Goal: Information Seeking & Learning: Stay updated

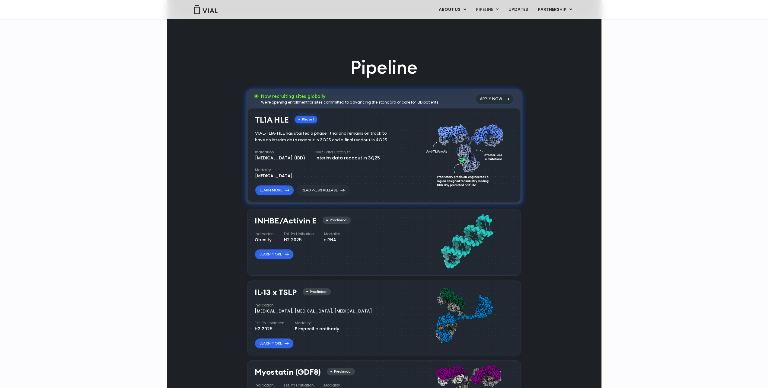
click at [310, 140] on div "VIAL-TL1A-HLE has started a phase 1 trial and remains on track to have an inter…" at bounding box center [325, 136] width 141 height 13
drag, startPoint x: 309, startPoint y: 141, endPoint x: 326, endPoint y: 140, distance: 17.5
click at [326, 140] on div "VIAL-TL1A-HLE has started a phase 1 trial and remains on track to have an inter…" at bounding box center [325, 136] width 141 height 13
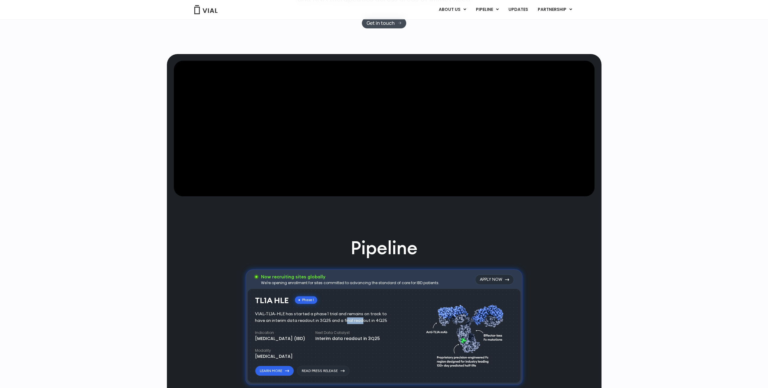
scroll to position [211, 0]
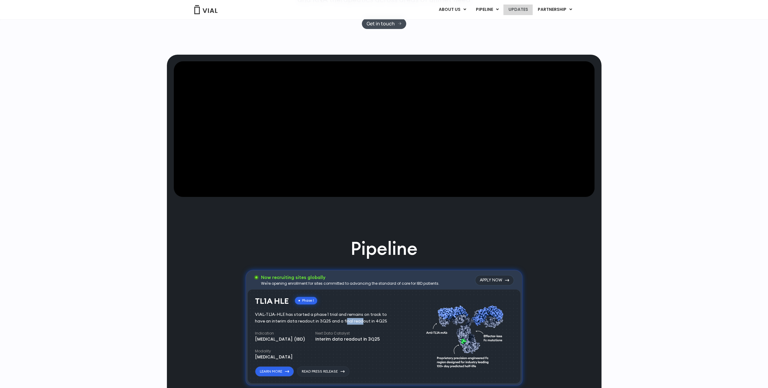
click at [507, 11] on link "UPDATES" at bounding box center [517, 10] width 29 height 10
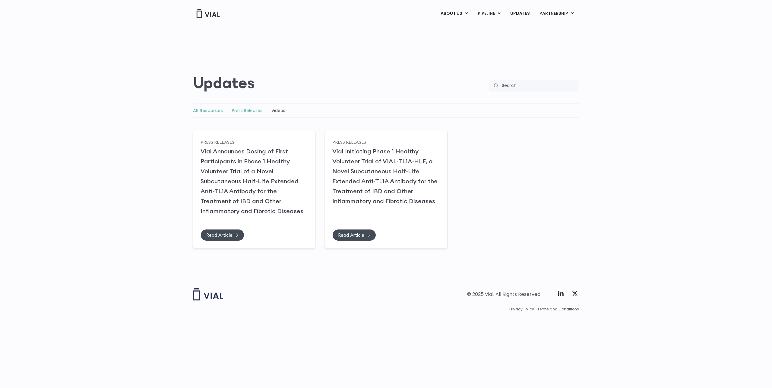
click at [245, 110] on link "Press Releases" at bounding box center [247, 110] width 30 height 6
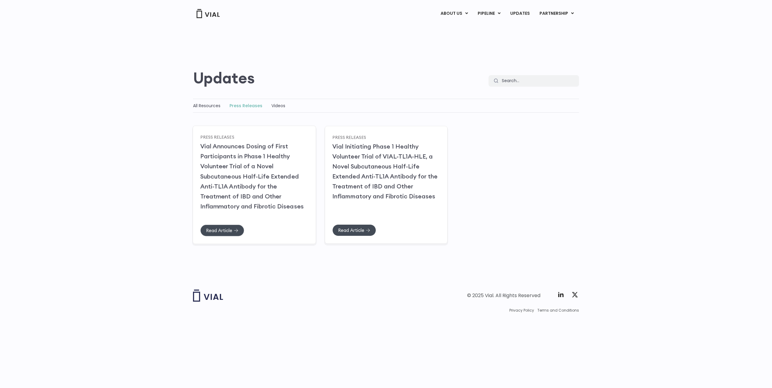
click at [223, 237] on div "Read Article" at bounding box center [254, 235] width 108 height 23
click at [224, 233] on link "Read Article" at bounding box center [222, 230] width 44 height 12
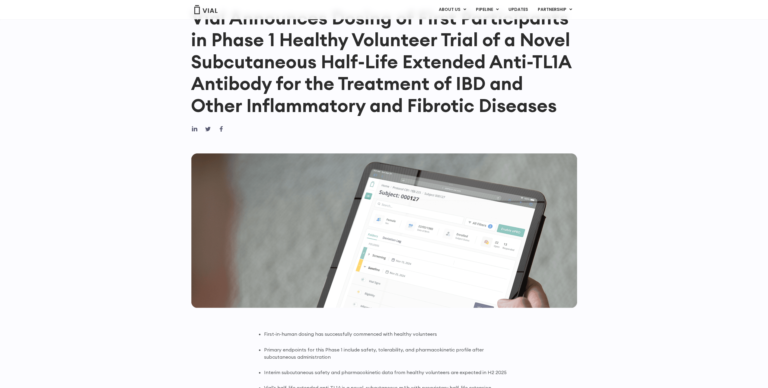
scroll to position [91, 0]
